Goal: Task Accomplishment & Management: Manage account settings

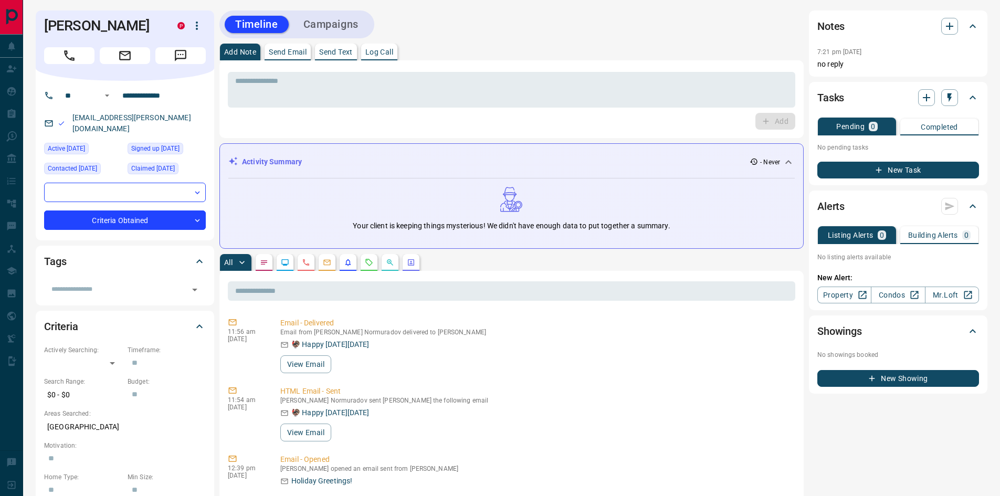
click at [195, 27] on icon "button" at bounding box center [197, 25] width 13 height 13
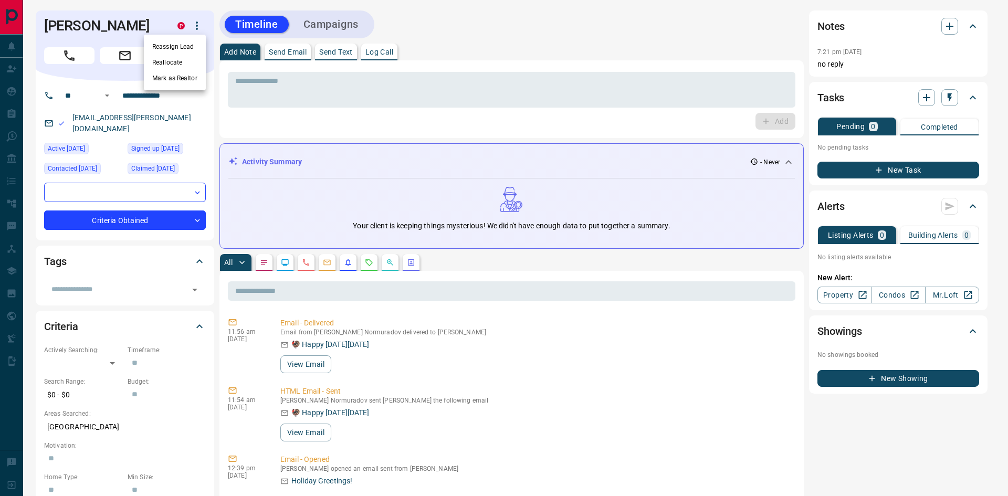
click at [174, 59] on li "Reallocate" at bounding box center [175, 63] width 62 height 16
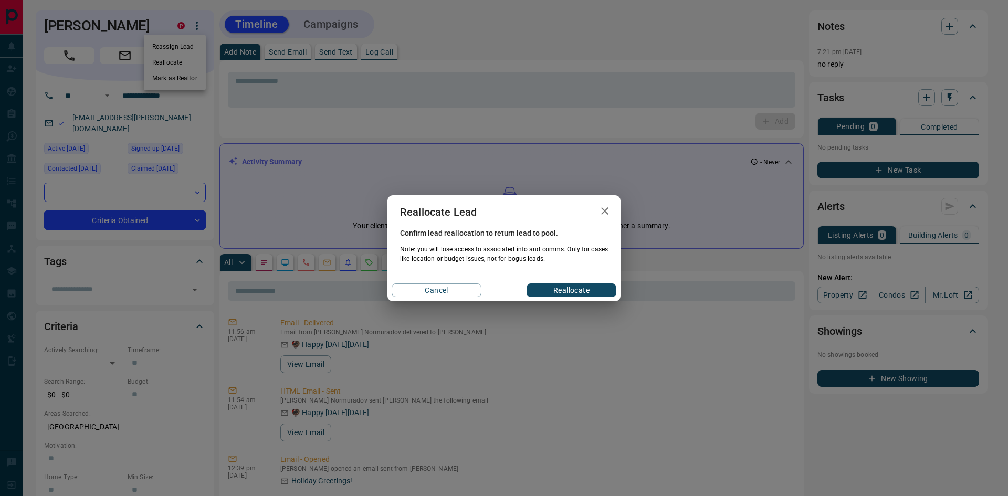
click at [303, 83] on div "Reallocate Lead Confirm lead reallocation to return lead to pool. Note: you wil…" at bounding box center [504, 248] width 1008 height 496
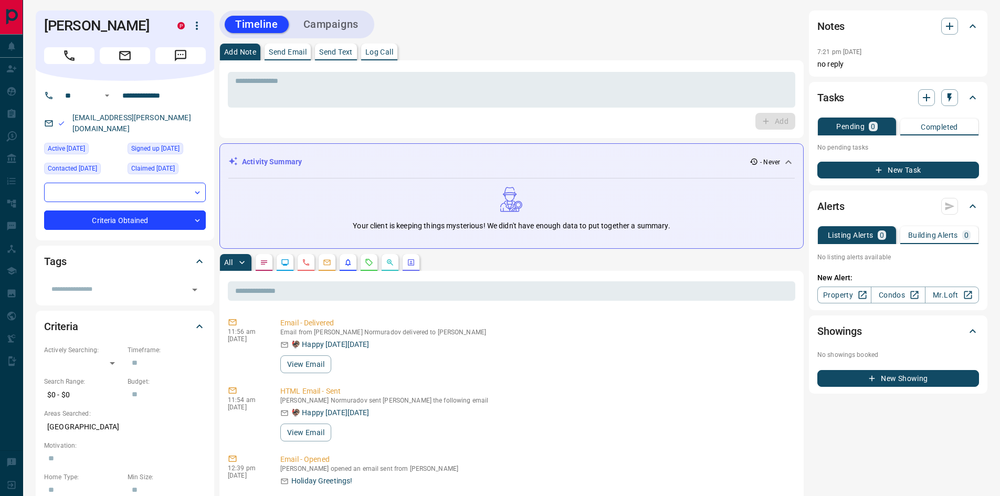
click at [196, 29] on icon "button" at bounding box center [197, 26] width 2 height 8
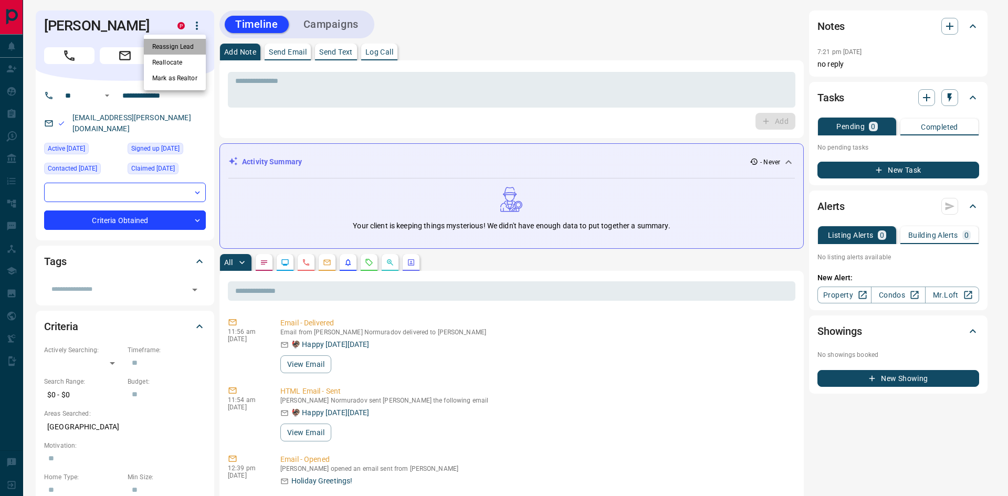
click at [185, 48] on li "Reassign Lead" at bounding box center [175, 47] width 62 height 16
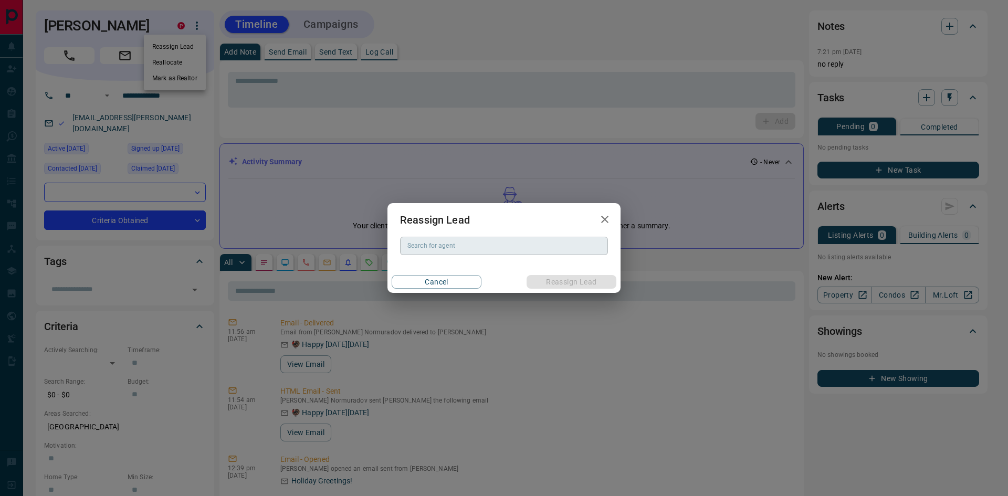
click at [434, 247] on div "Search for agent Search for agent" at bounding box center [504, 246] width 208 height 18
click at [466, 271] on li "Vancouver Sales Team" at bounding box center [504, 267] width 208 height 16
type input "**********"
click at [572, 281] on button "Reassign Lead" at bounding box center [571, 282] width 90 height 14
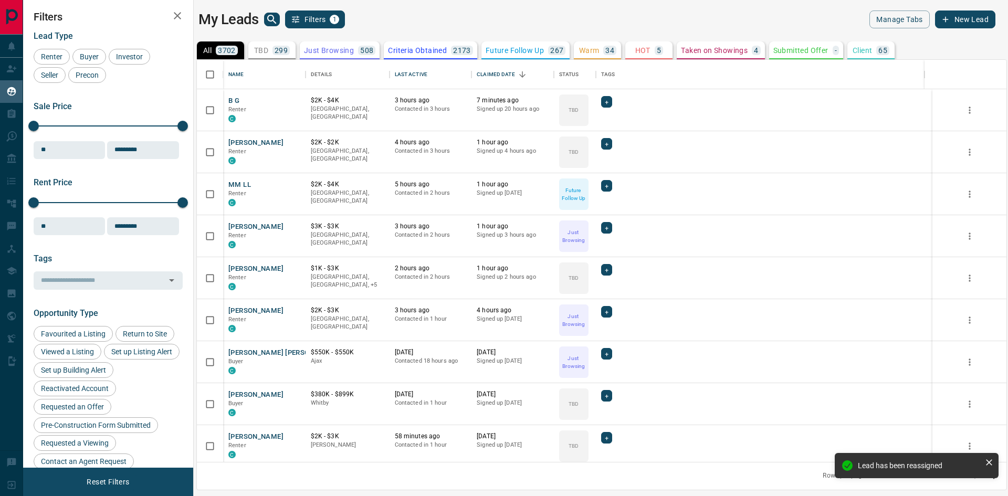
scroll to position [394, 802]
